Goal: Task Accomplishment & Management: Manage account settings

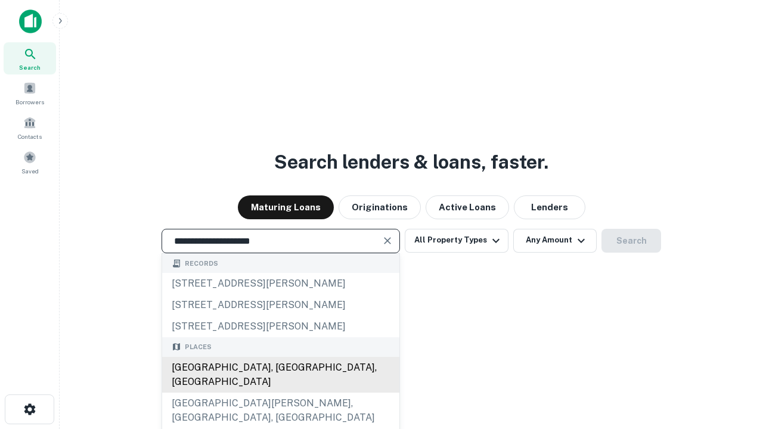
click at [280, 393] on div "[GEOGRAPHIC_DATA], [GEOGRAPHIC_DATA], [GEOGRAPHIC_DATA]" at bounding box center [280, 375] width 237 height 36
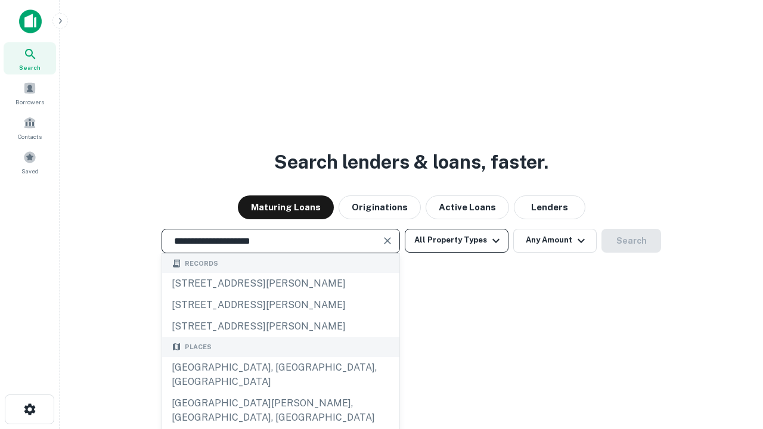
type input "**********"
click at [457, 240] on button "All Property Types" at bounding box center [457, 241] width 104 height 24
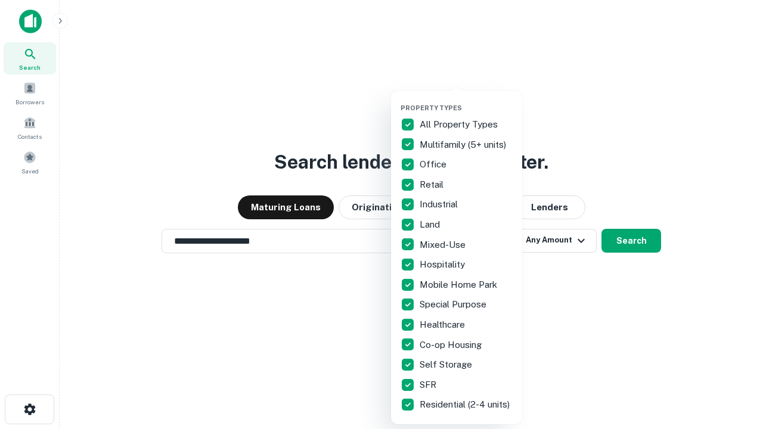
click at [466, 100] on button "button" at bounding box center [466, 100] width 131 height 1
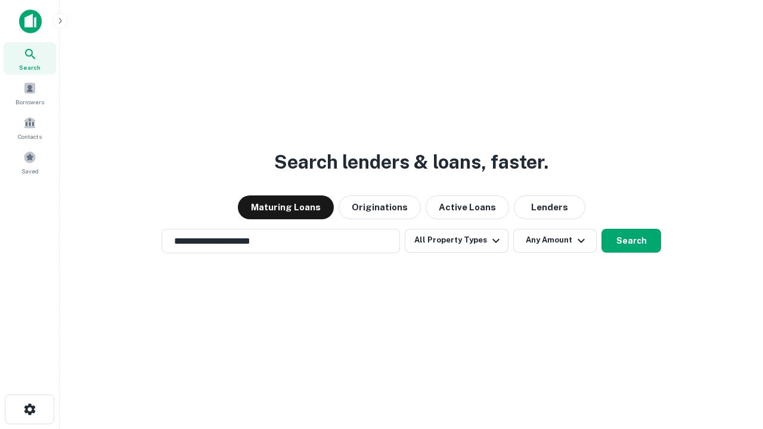
scroll to position [18, 0]
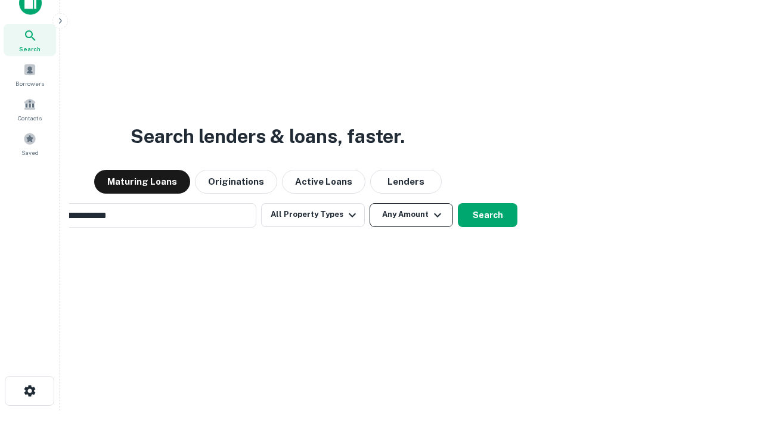
click at [370, 203] on button "Any Amount" at bounding box center [411, 215] width 83 height 24
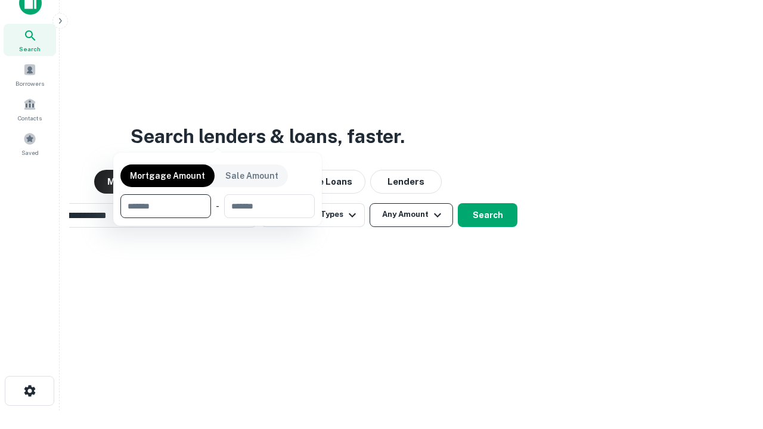
scroll to position [19, 0]
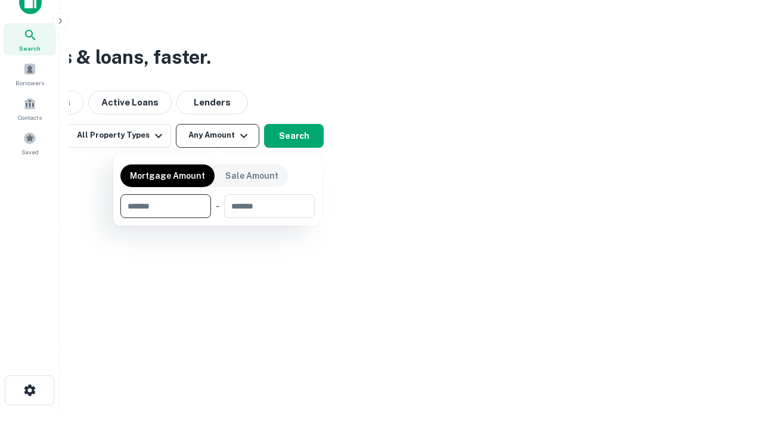
type input "*******"
click at [218, 218] on button "button" at bounding box center [217, 218] width 194 height 1
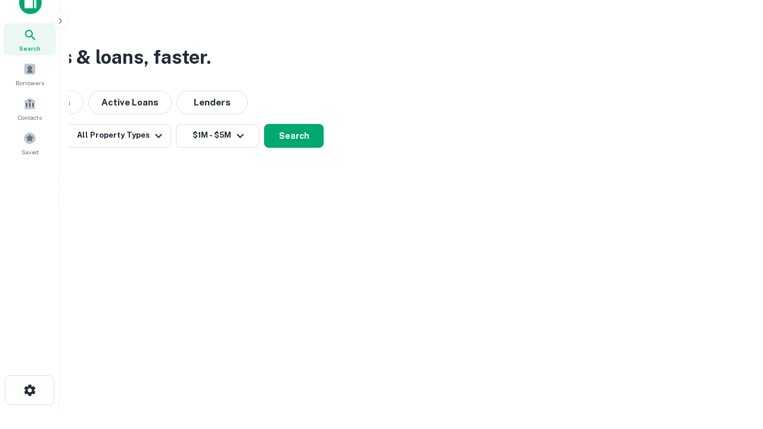
scroll to position [7, 220]
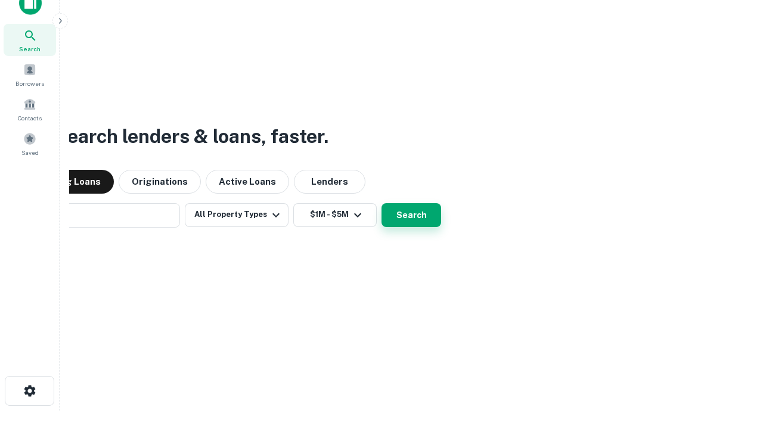
click at [381, 203] on button "Search" at bounding box center [411, 215] width 60 height 24
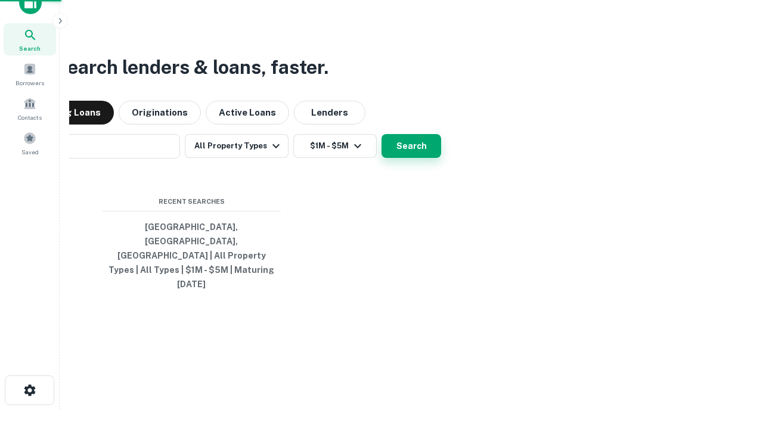
scroll to position [32, 337]
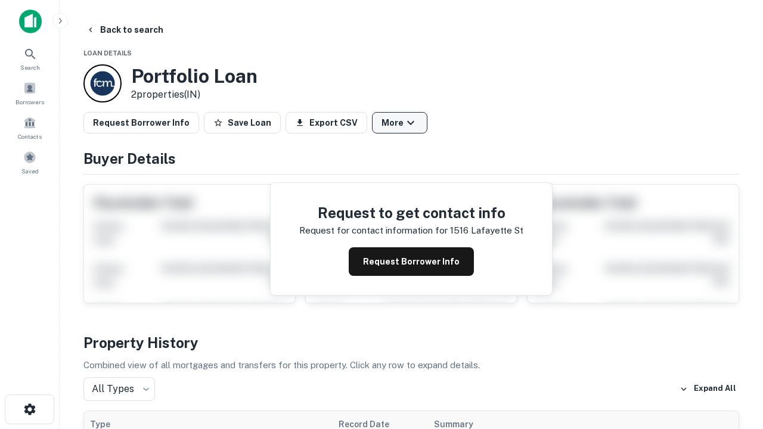
click at [399, 123] on button "More" at bounding box center [399, 122] width 55 height 21
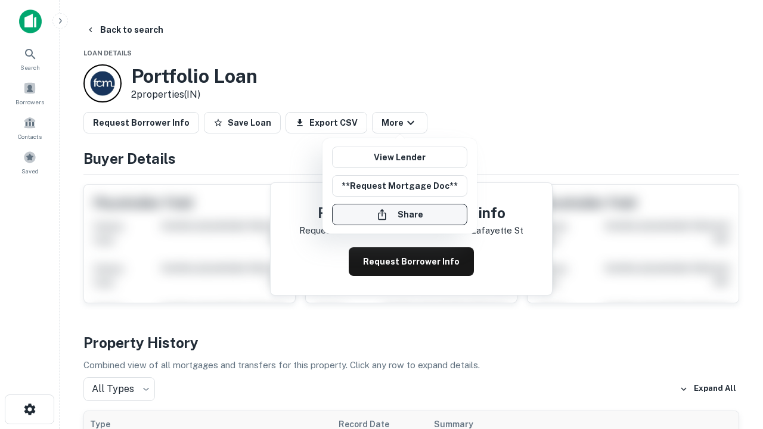
click at [399, 215] on button "Share" at bounding box center [399, 214] width 135 height 21
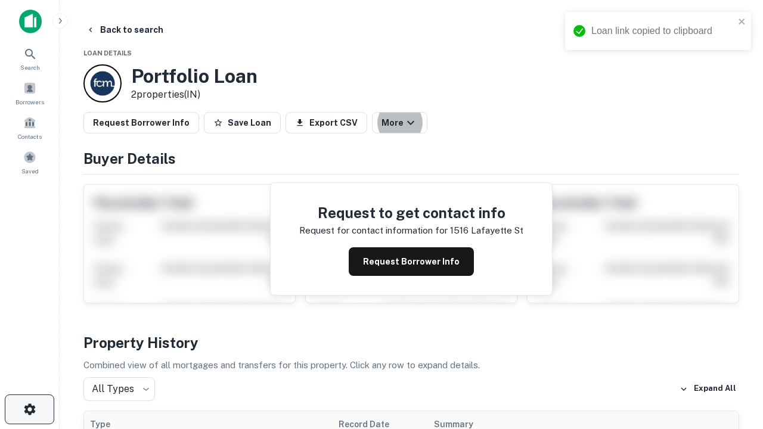
click at [29, 409] on icon "button" at bounding box center [30, 409] width 14 height 14
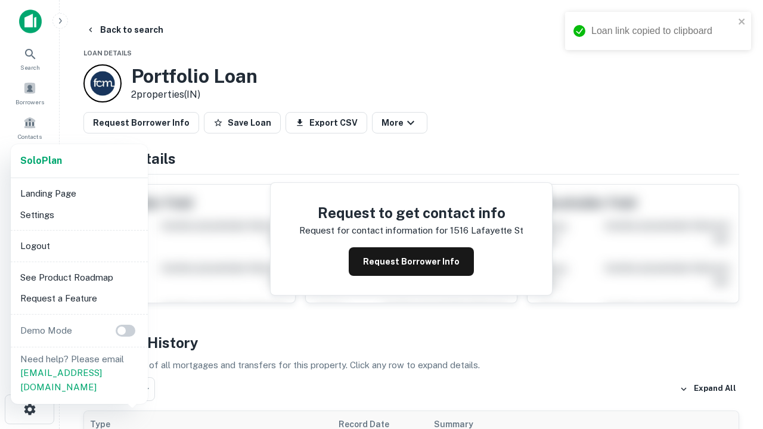
click at [79, 246] on li "Logout" at bounding box center [79, 245] width 128 height 21
